Goal: Task Accomplishment & Management: Complete application form

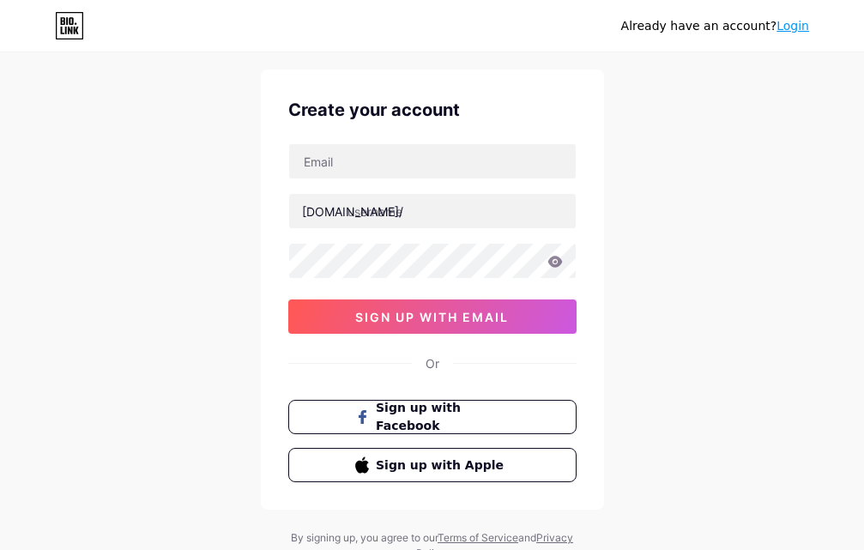
scroll to position [106, 0]
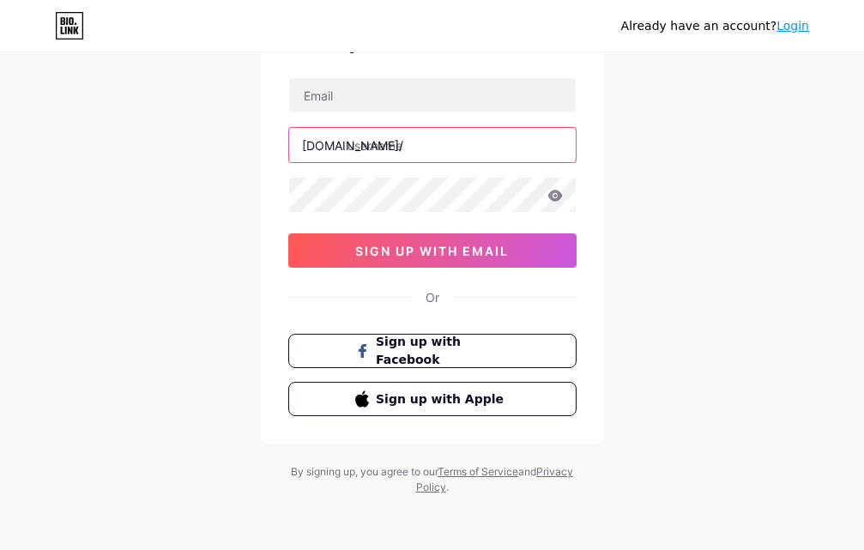
click at [453, 148] on input "text" at bounding box center [432, 145] width 287 height 34
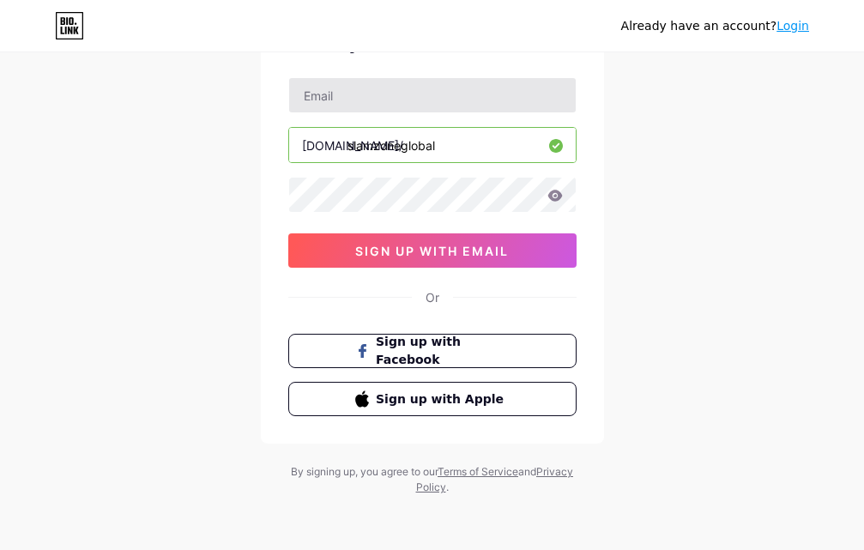
type input "slamzoneglobal"
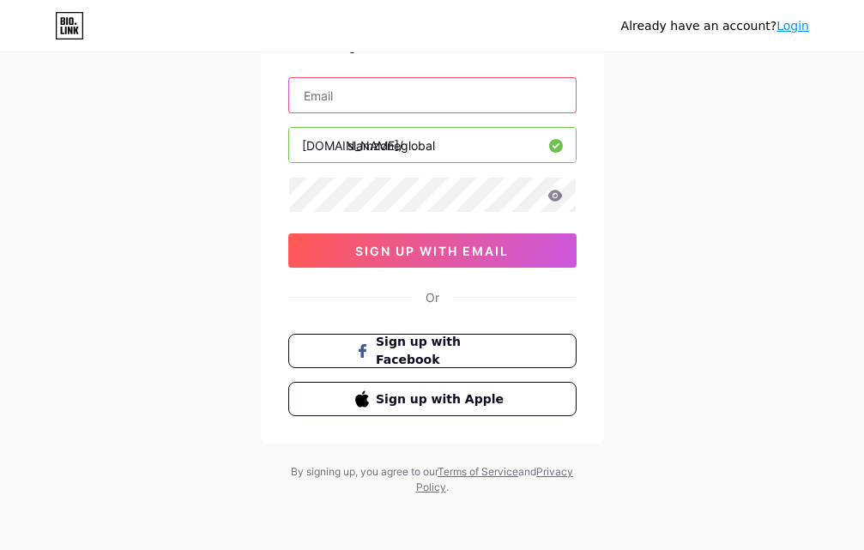
click at [463, 98] on input "text" at bounding box center [432, 95] width 287 height 34
click at [464, 97] on input "text" at bounding box center [432, 95] width 287 height 34
click at [465, 97] on input "text" at bounding box center [432, 95] width 287 height 34
type input "[EMAIL_ADDRESS][DOMAIN_NAME]"
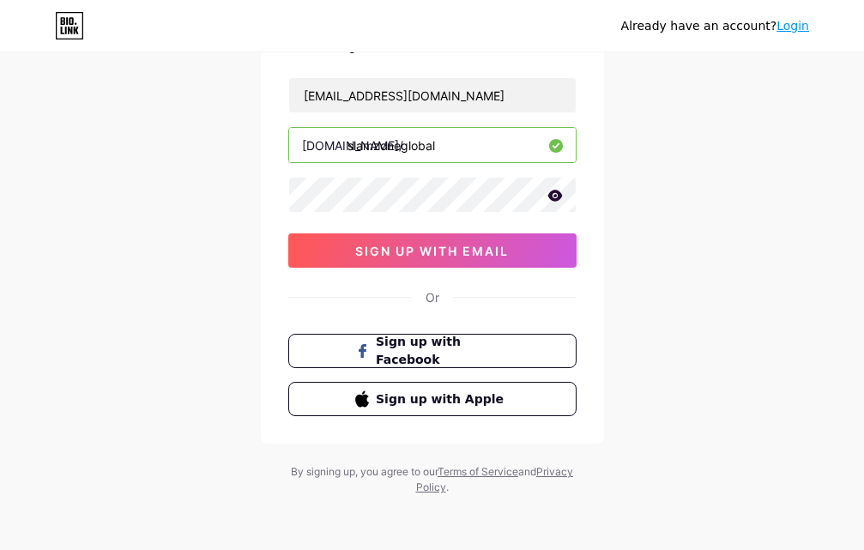
click at [559, 197] on icon at bounding box center [555, 195] width 15 height 11
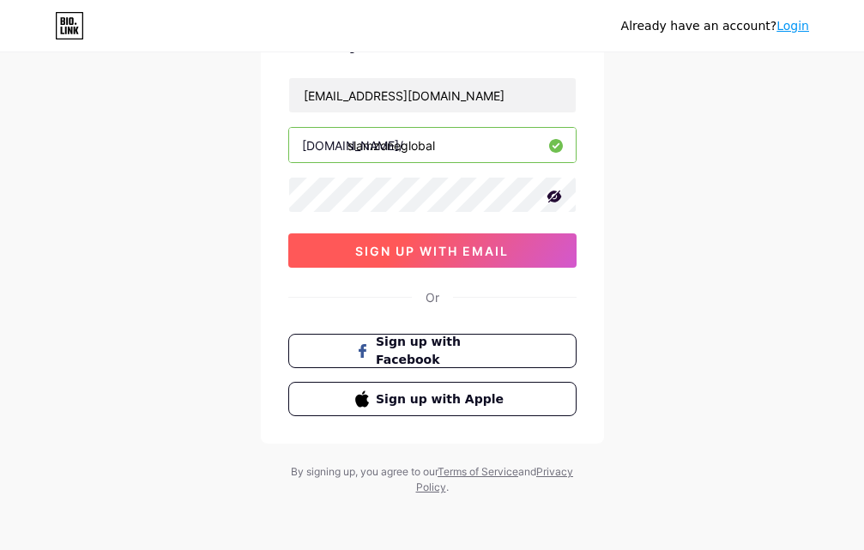
click at [485, 245] on span "sign up with email" at bounding box center [432, 251] width 154 height 15
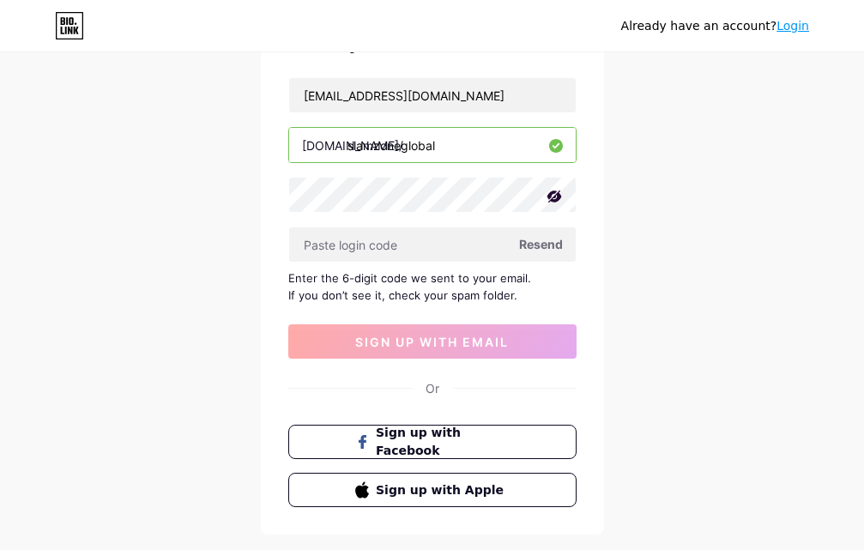
click at [538, 243] on span "Resend" at bounding box center [541, 244] width 44 height 18
click at [538, 243] on span at bounding box center [541, 244] width 26 height 26
drag, startPoint x: 538, startPoint y: 243, endPoint x: 668, endPoint y: 245, distance: 129.6
click at [538, 243] on span at bounding box center [541, 244] width 26 height 26
click at [544, 245] on span "Resend" at bounding box center [541, 244] width 44 height 18
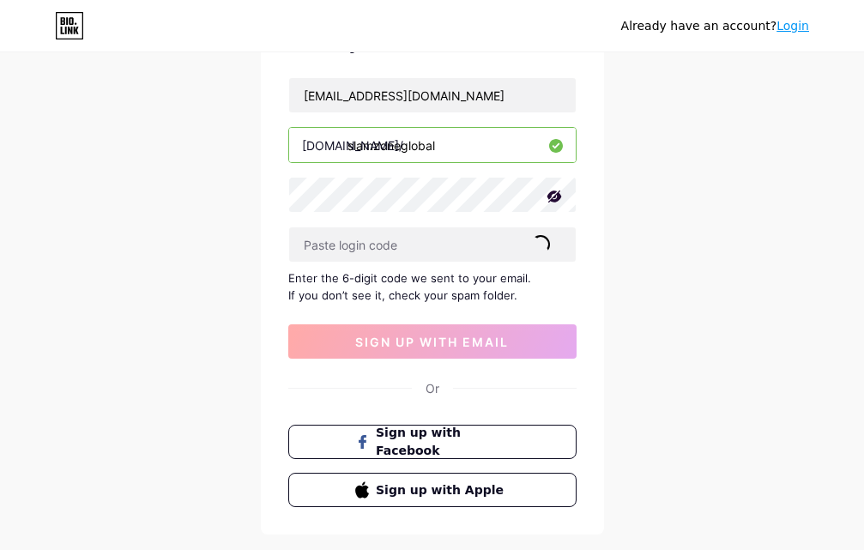
click at [549, 237] on div "Resend" at bounding box center [541, 244] width 44 height 18
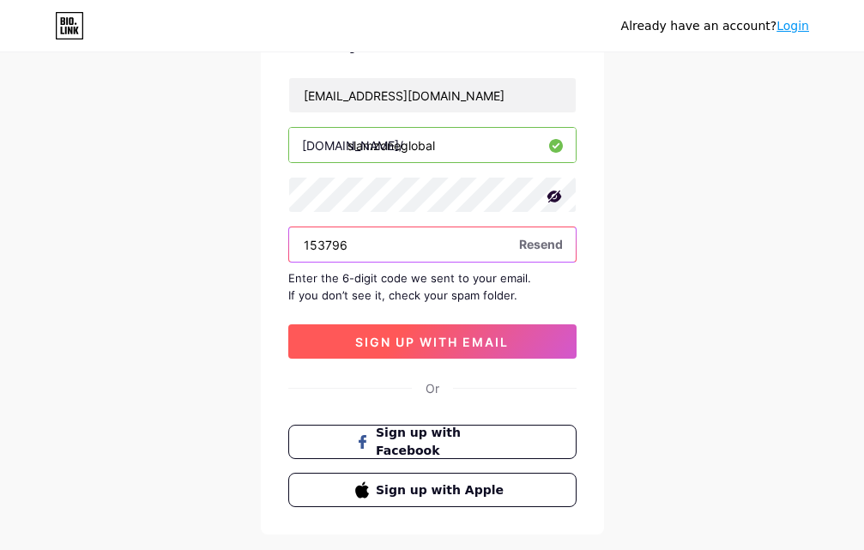
type input "153796"
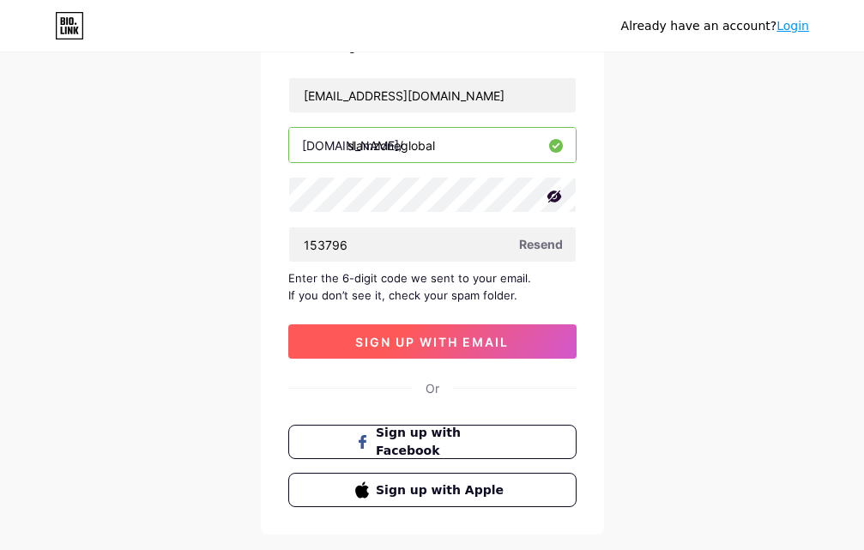
click at [455, 345] on span "sign up with email" at bounding box center [432, 342] width 154 height 15
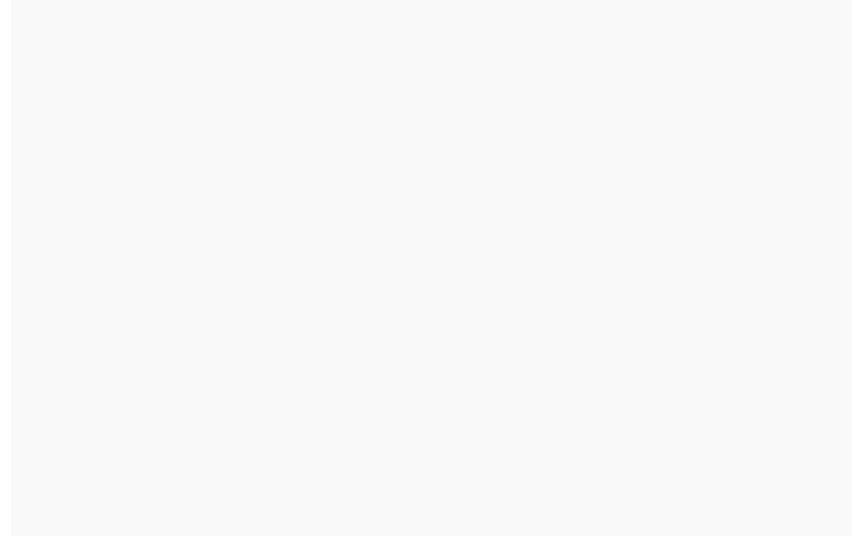
scroll to position [0, 0]
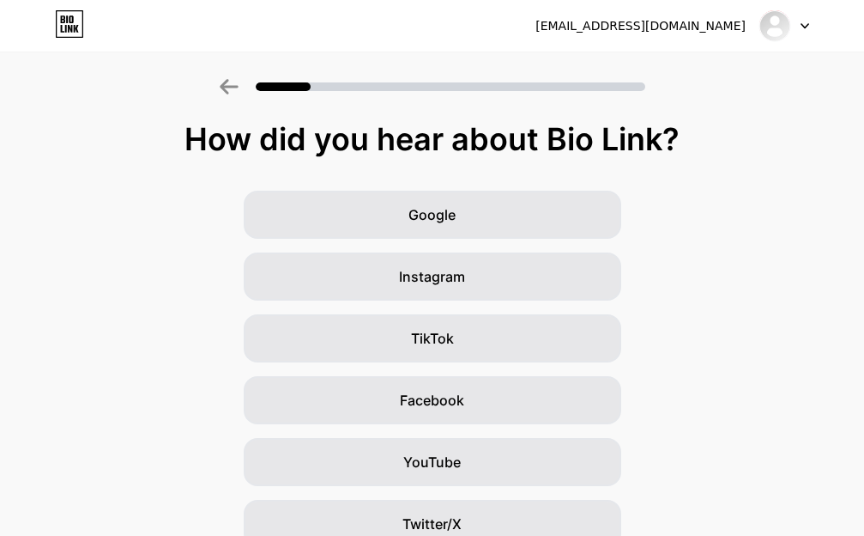
drag, startPoint x: 177, startPoint y: 136, endPoint x: 280, endPoint y: 154, distance: 104.7
click at [184, 136] on div "How did you hear about Bio Link?" at bounding box center [432, 139] width 847 height 34
click at [221, 145] on div "How did you hear about Bio Link?" at bounding box center [432, 139] width 847 height 34
click at [195, 138] on div "How did you hear about Bio Link?" at bounding box center [432, 139] width 847 height 34
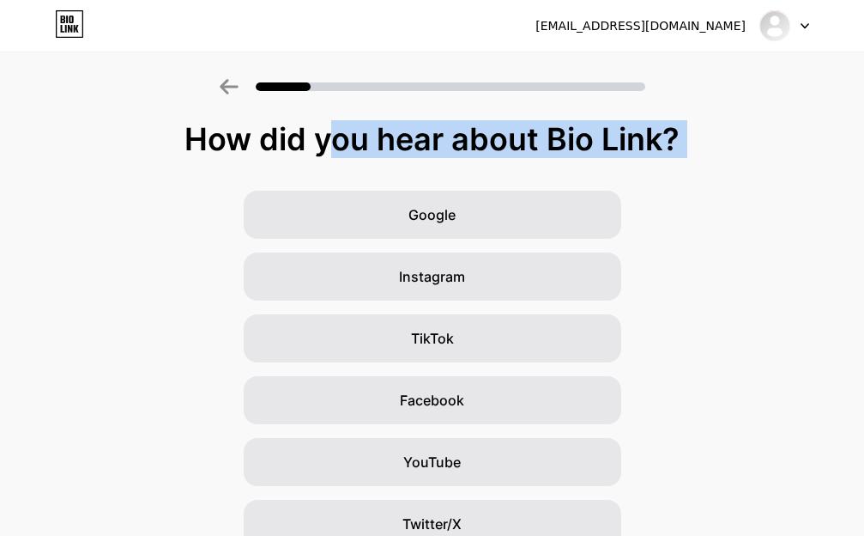
drag, startPoint x: 242, startPoint y: 136, endPoint x: 692, endPoint y: 146, distance: 449.8
click at [692, 146] on div "How did you hear about Bio Link?" at bounding box center [432, 139] width 847 height 34
copy div "How did you hear about Bio Link?"
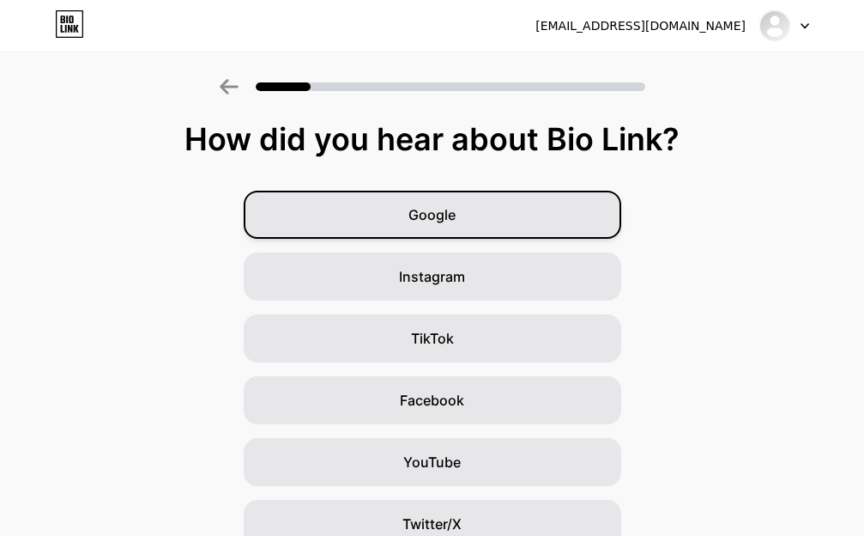
click at [483, 217] on div "Google" at bounding box center [433, 215] width 378 height 48
drag, startPoint x: 483, startPoint y: 217, endPoint x: 529, endPoint y: 231, distance: 47.5
click at [483, 217] on div "Google" at bounding box center [433, 215] width 378 height 48
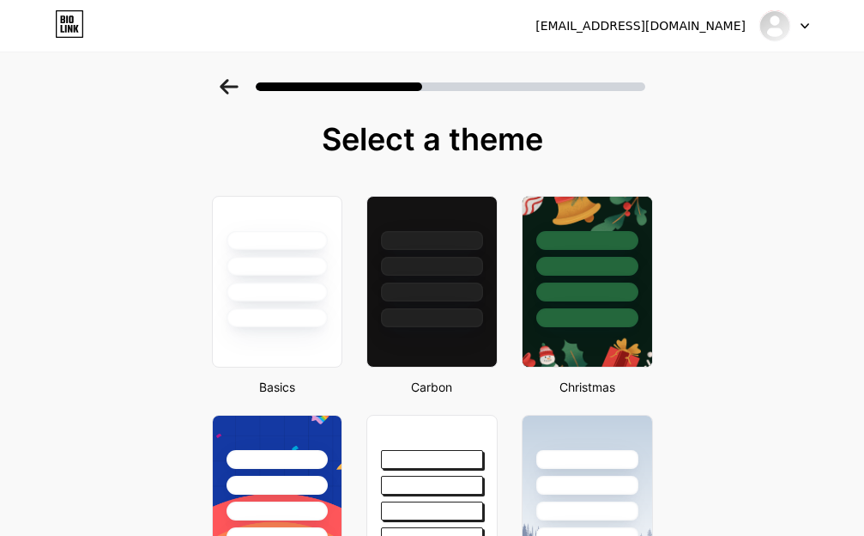
drag, startPoint x: 386, startPoint y: 154, endPoint x: 441, endPoint y: 167, distance: 56.4
click at [578, 154] on div "Select a theme" at bounding box center [432, 139] width 455 height 34
click at [316, 139] on div "Select a theme" at bounding box center [432, 139] width 455 height 34
click at [332, 139] on div "Select a theme" at bounding box center [432, 139] width 455 height 34
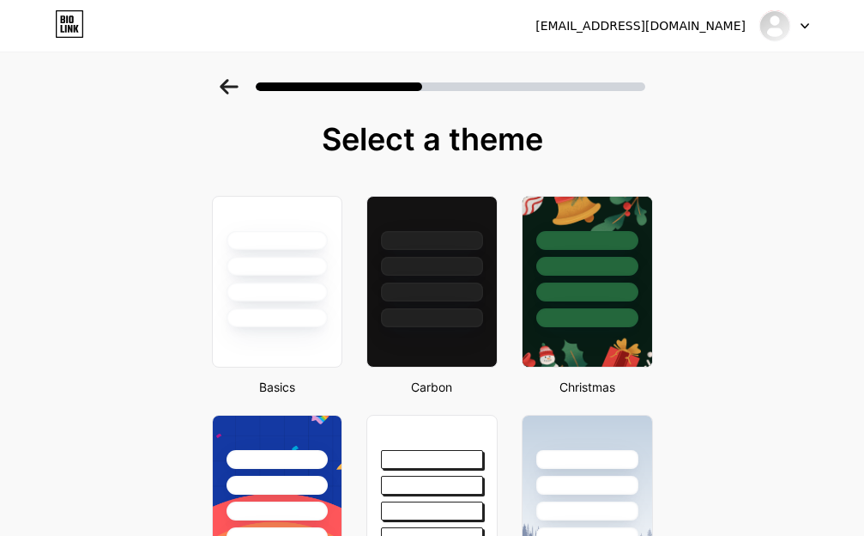
click at [353, 139] on div "Select a theme" at bounding box center [432, 139] width 455 height 34
drag, startPoint x: 360, startPoint y: 139, endPoint x: 450, endPoint y: 137, distance: 90.1
click at [439, 136] on div "Select a theme" at bounding box center [432, 139] width 455 height 34
click at [621, 148] on div "Select a theme" at bounding box center [432, 139] width 455 height 34
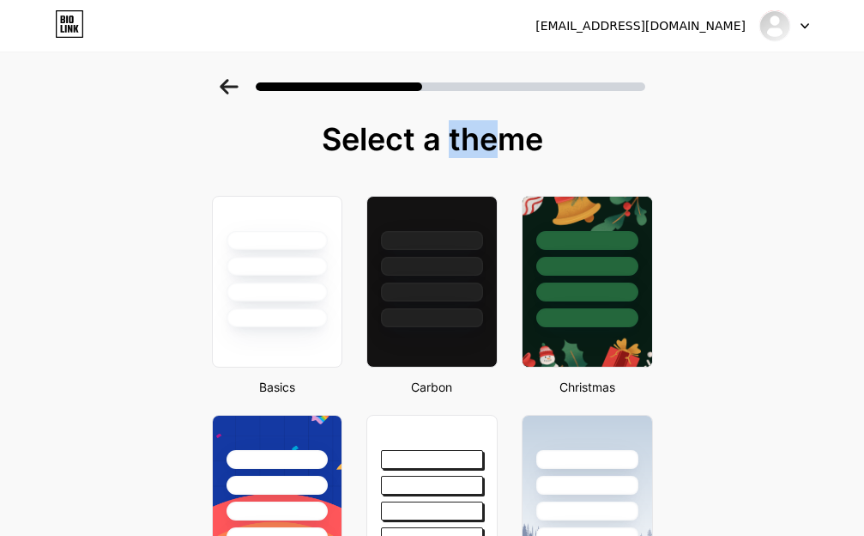
drag, startPoint x: 331, startPoint y: 137, endPoint x: 399, endPoint y: 148, distance: 68.7
click at [334, 137] on div "Select a theme" at bounding box center [432, 139] width 455 height 34
drag, startPoint x: 399, startPoint y: 148, endPoint x: 596, endPoint y: 142, distance: 197.5
click at [595, 142] on div "Select a theme" at bounding box center [432, 139] width 455 height 34
drag, startPoint x: 442, startPoint y: 158, endPoint x: 554, endPoint y: 145, distance: 112.3
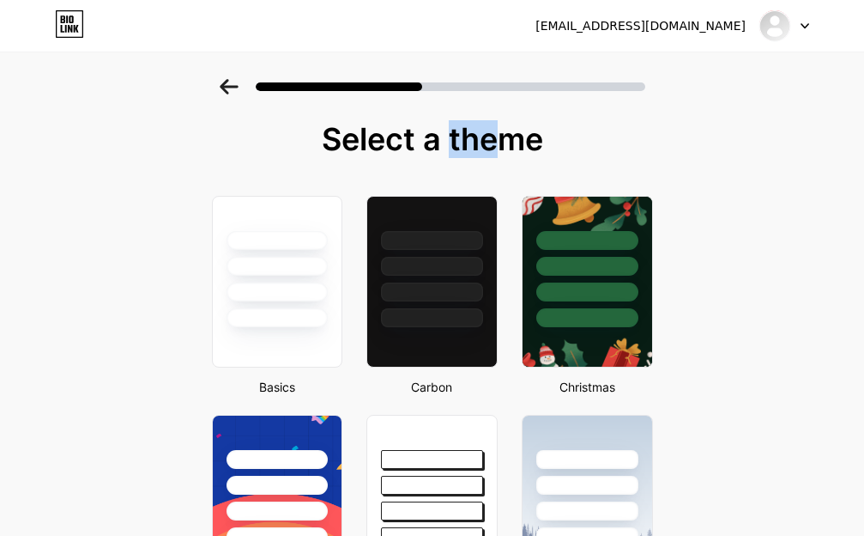
click at [554, 145] on div "Select a theme" at bounding box center [432, 139] width 455 height 34
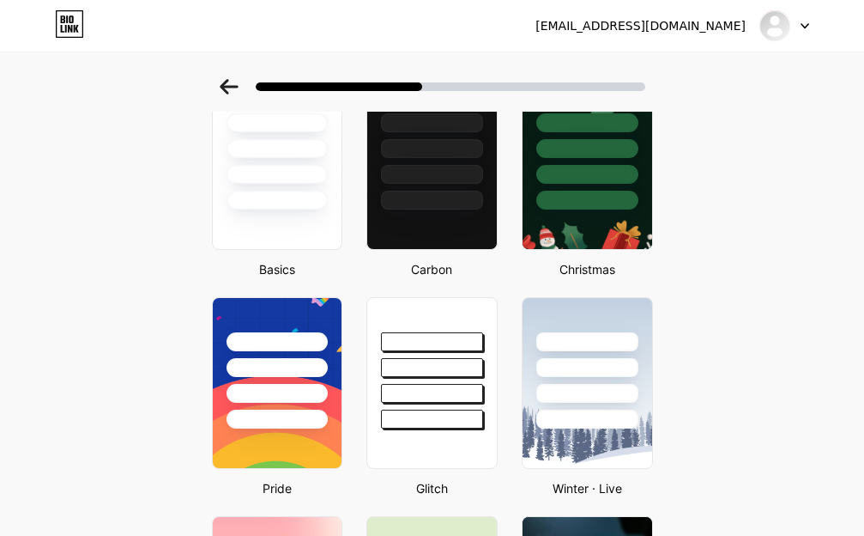
scroll to position [88, 0]
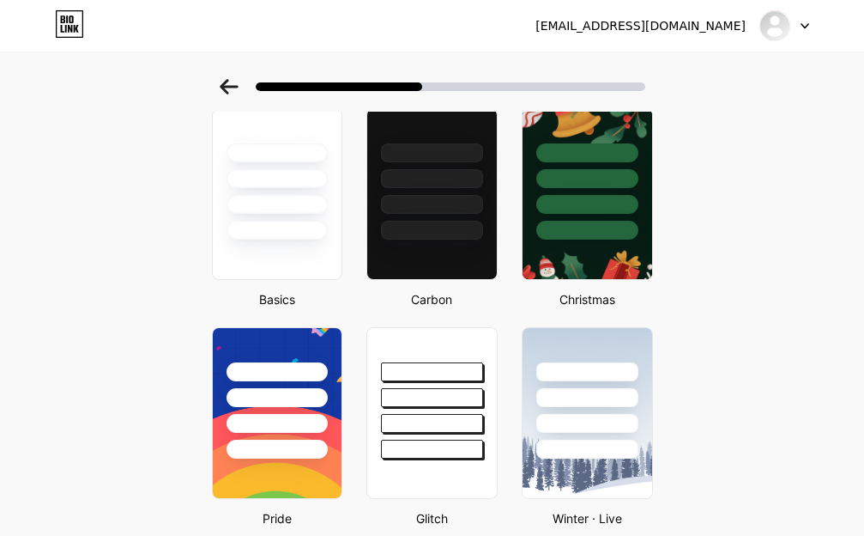
click at [857, 61] on div at bounding box center [432, 81] width 864 height 60
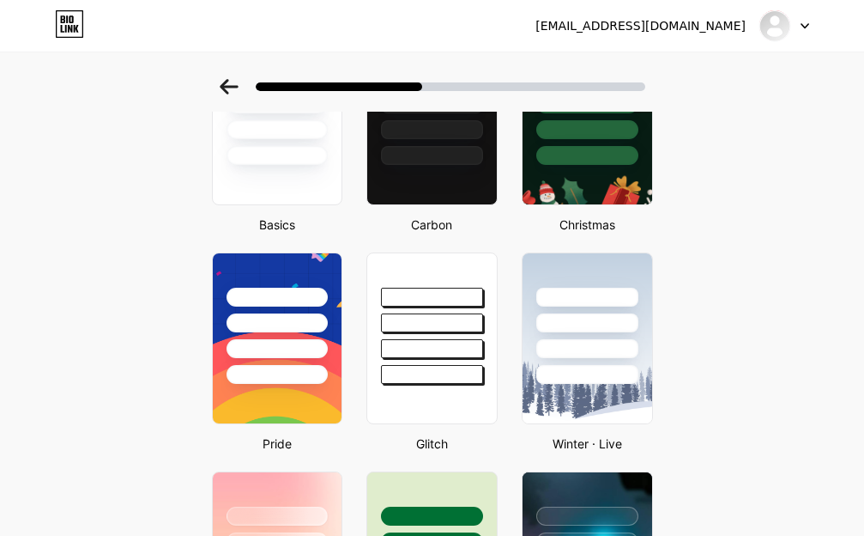
scroll to position [155, 0]
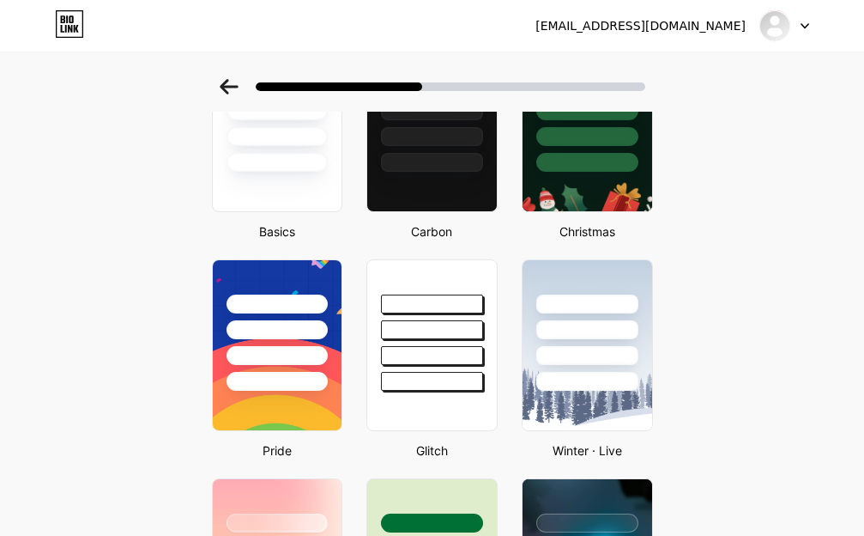
click at [408, 232] on div "Carbon" at bounding box center [432, 231] width 142 height 18
drag, startPoint x: 459, startPoint y: 234, endPoint x: 493, endPoint y: 235, distance: 34.3
click at [493, 235] on div "Carbon" at bounding box center [432, 231] width 142 height 18
copy div "Carbon"
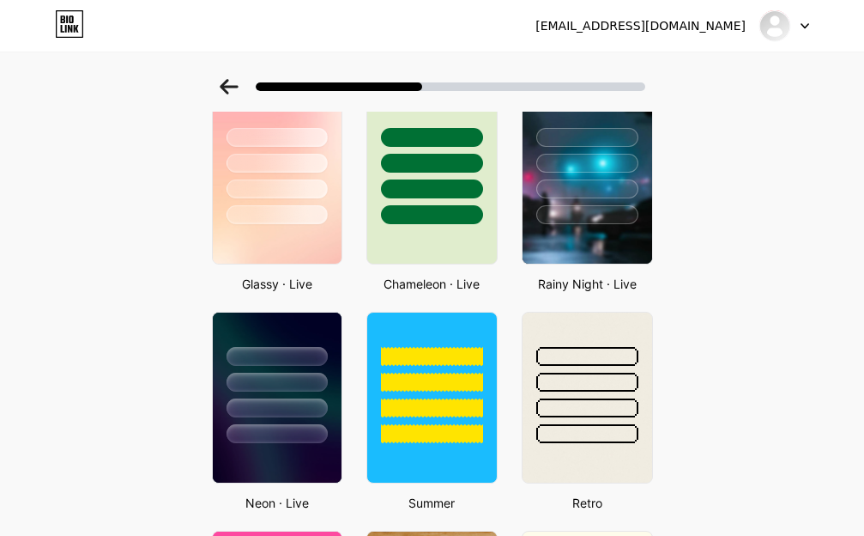
scroll to position [554, 0]
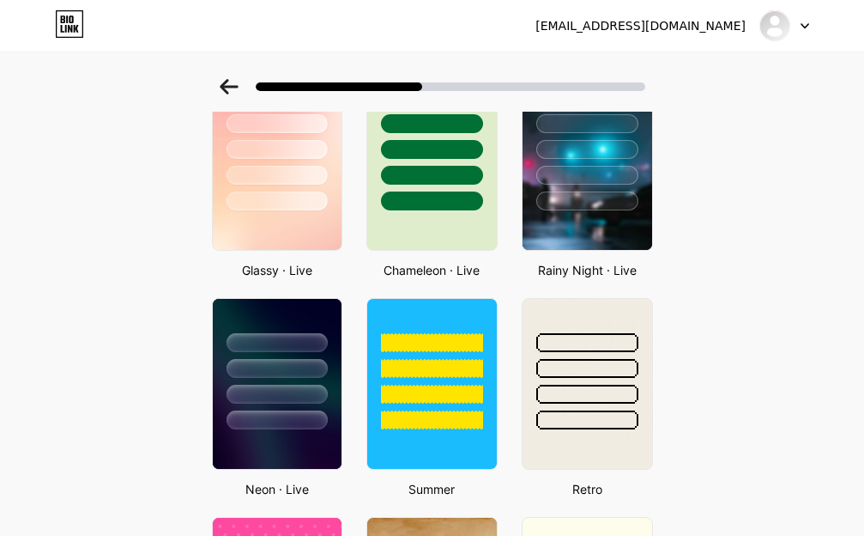
click at [537, 266] on div "Rainy Night · Live" at bounding box center [588, 270] width 142 height 18
click at [592, 270] on div "Rainy Night · Live" at bounding box center [588, 270] width 142 height 18
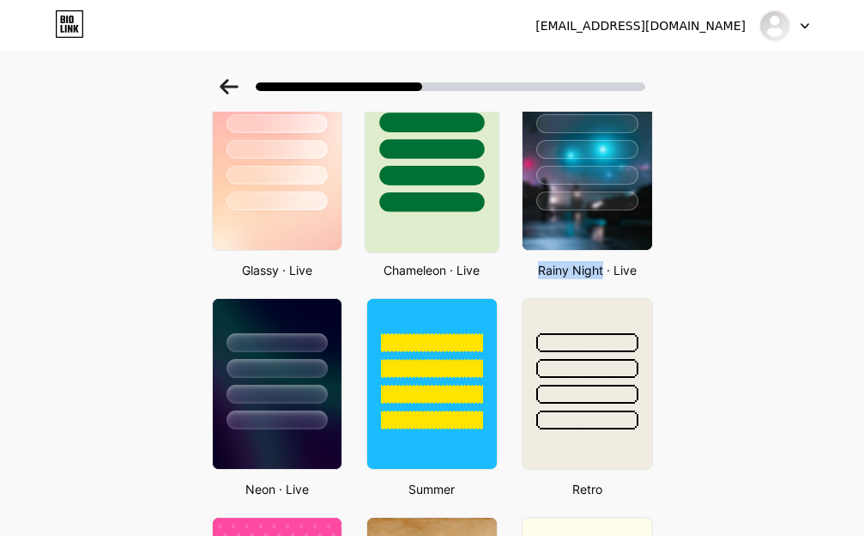
copy div "Rainy Night"
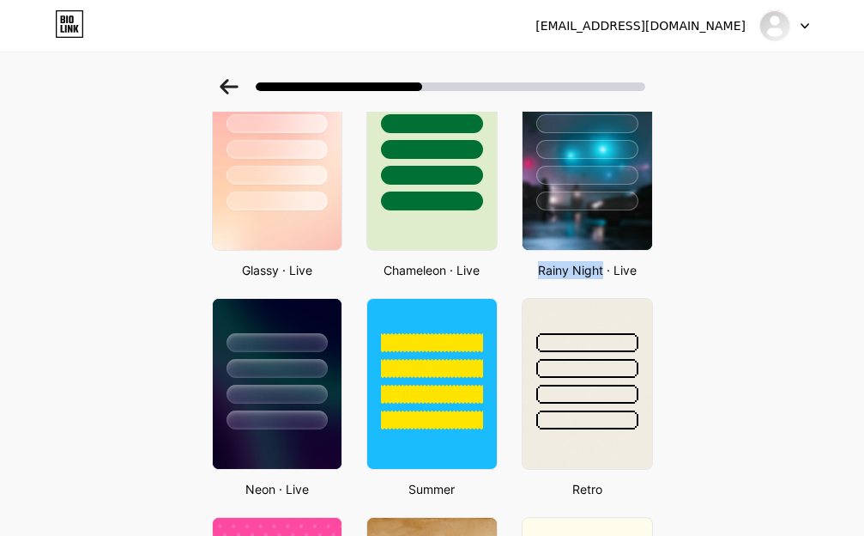
drag, startPoint x: 246, startPoint y: 494, endPoint x: 306, endPoint y: 482, distance: 60.4
click at [251, 493] on div "Neon · Live" at bounding box center [278, 489] width 142 height 18
click at [256, 492] on div "Neon · Live" at bounding box center [278, 489] width 142 height 18
drag, startPoint x: 306, startPoint y: 482, endPoint x: 330, endPoint y: 479, distance: 25.1
click at [315, 481] on div "Neon · Live" at bounding box center [278, 489] width 142 height 18
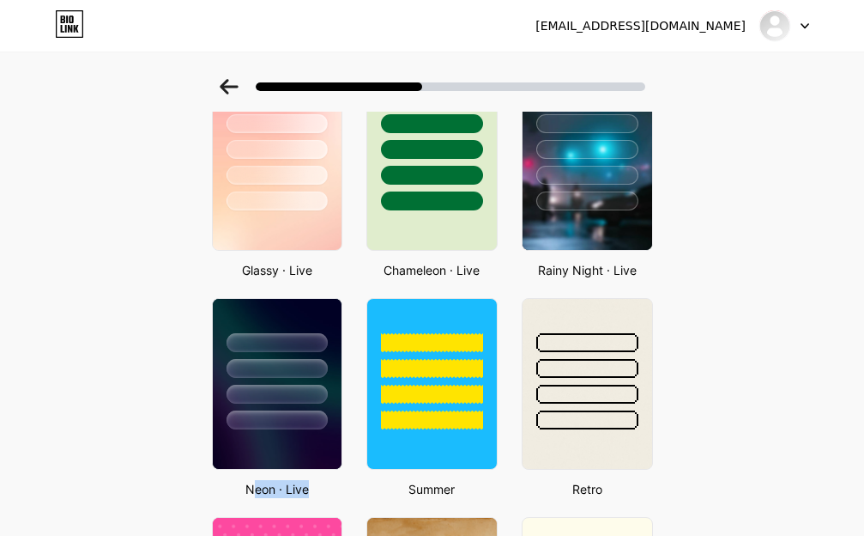
drag, startPoint x: 330, startPoint y: 479, endPoint x: 342, endPoint y: 481, distance: 12.1
click at [342, 481] on div "Neon · Live" at bounding box center [278, 489] width 142 height 18
click at [250, 487] on div "Neon · Live" at bounding box center [278, 489] width 142 height 18
click at [253, 485] on div "Neon · Live" at bounding box center [278, 489] width 142 height 18
click at [332, 486] on div "Neon · Live" at bounding box center [278, 489] width 142 height 18
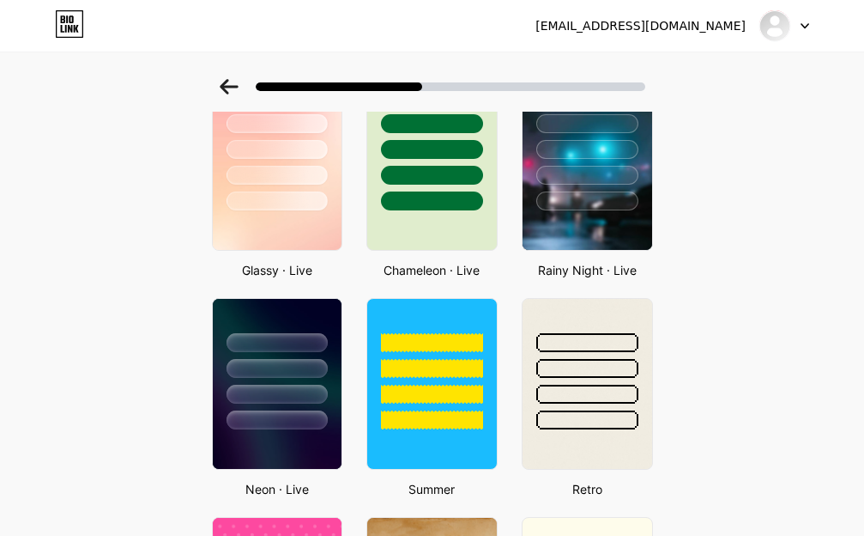
click at [332, 486] on div "Neon · Live" at bounding box center [278, 489] width 142 height 18
drag, startPoint x: 326, startPoint y: 487, endPoint x: 265, endPoint y: 493, distance: 61.2
click at [265, 493] on div "Neon · Live" at bounding box center [278, 489] width 142 height 18
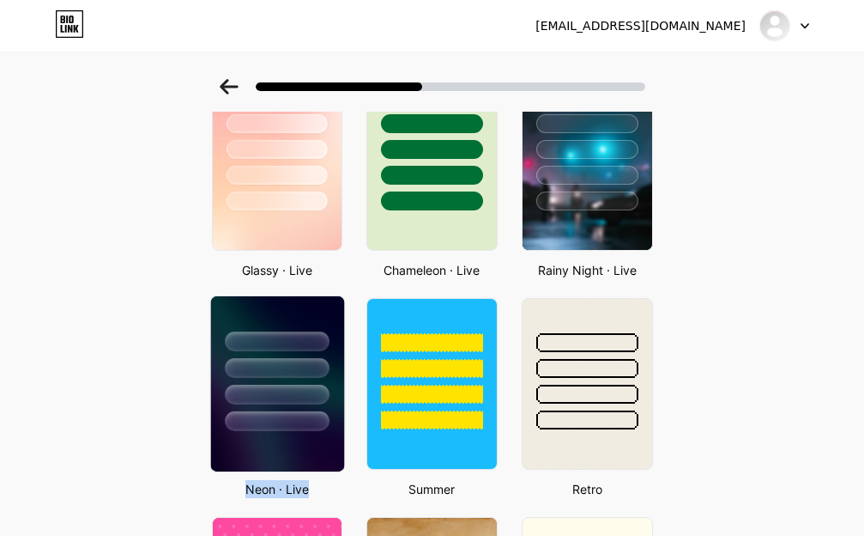
copy div "Neon · Live"
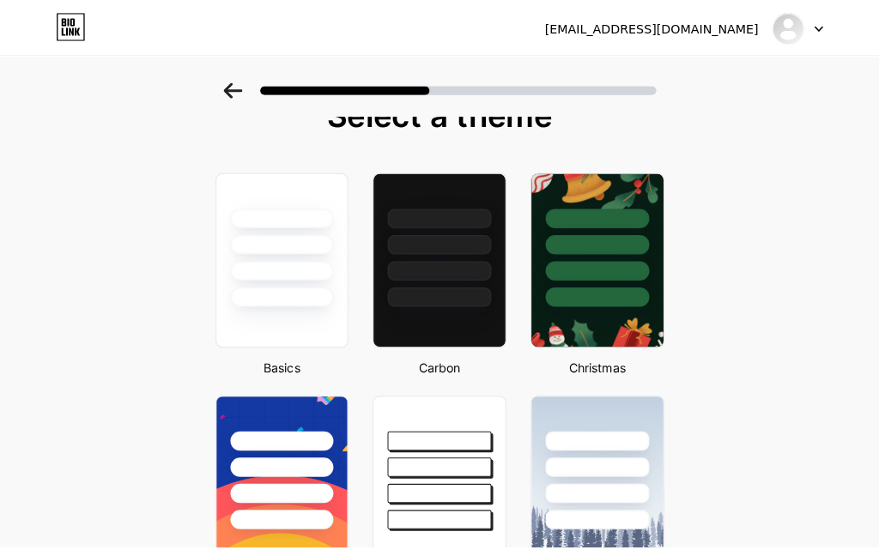
scroll to position [0, 0]
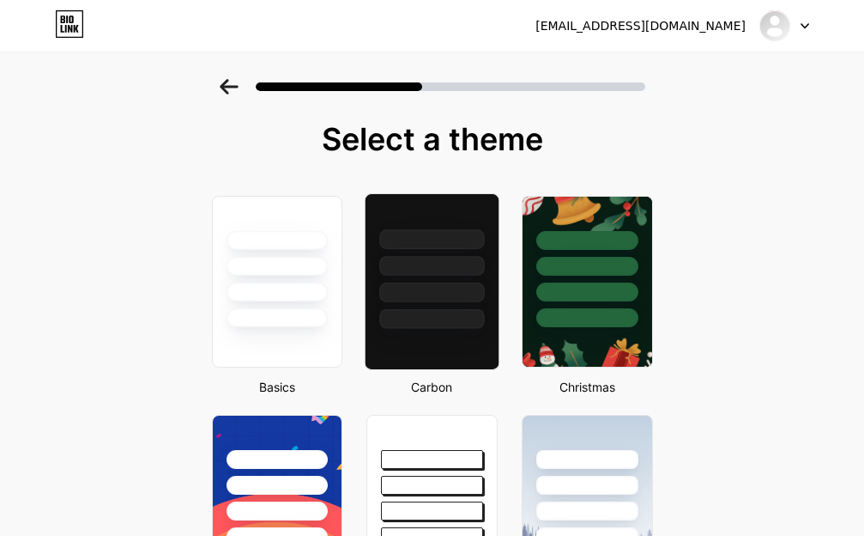
click at [454, 310] on div at bounding box center [431, 319] width 105 height 20
